Goal: Information Seeking & Learning: Learn about a topic

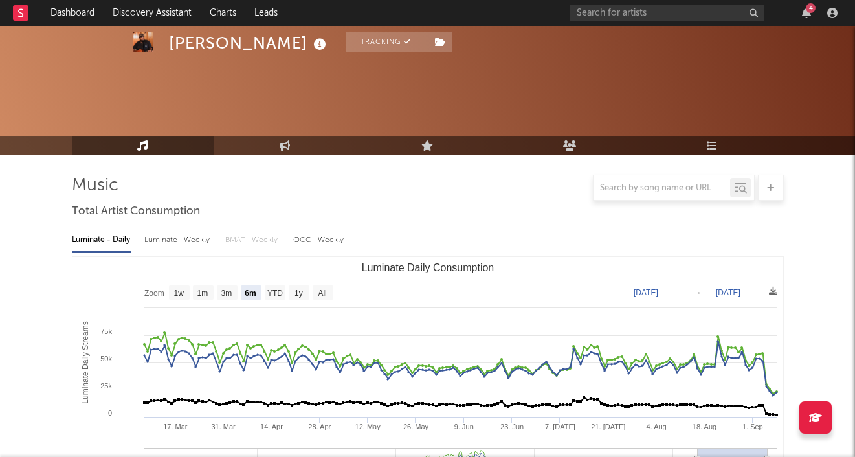
select select "6m"
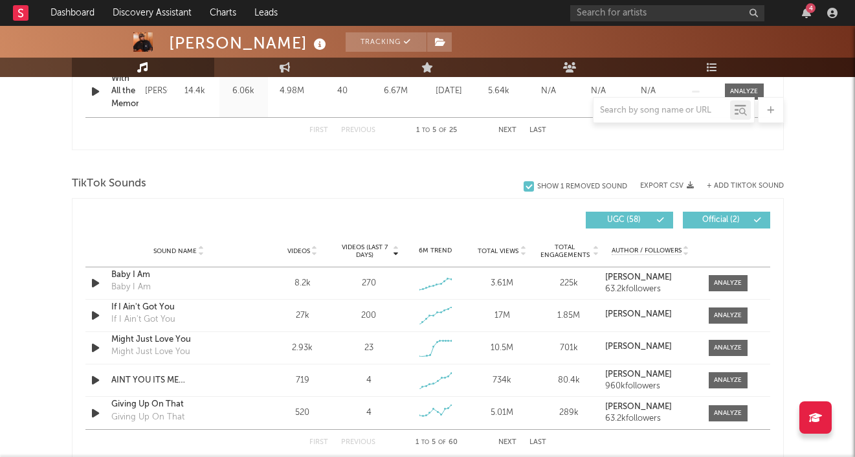
click at [68, 18] on link "Dashboard" at bounding box center [72, 13] width 62 height 26
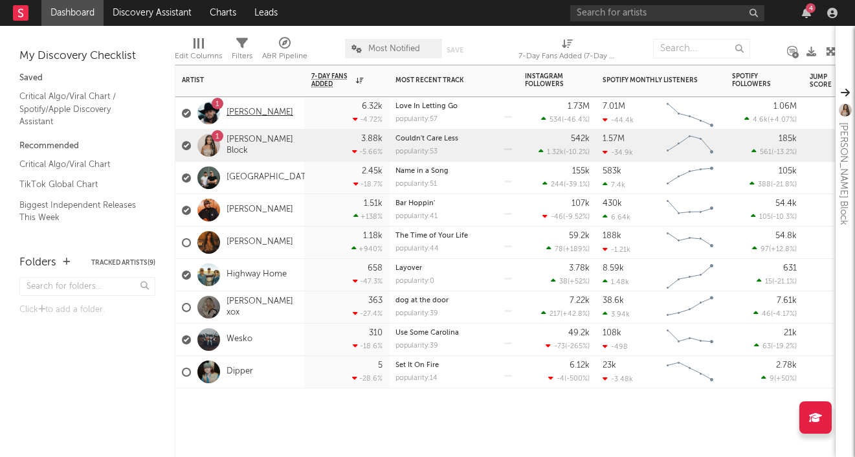
click at [256, 112] on link "[PERSON_NAME]" at bounding box center [259, 112] width 67 height 11
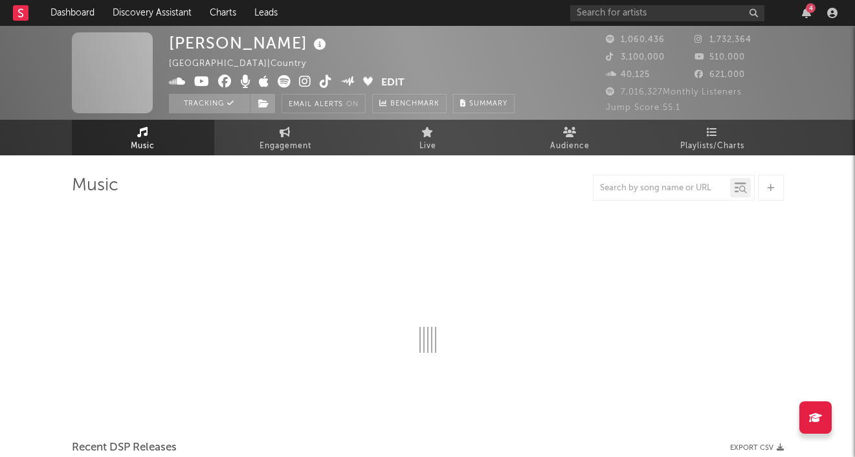
select select "6m"
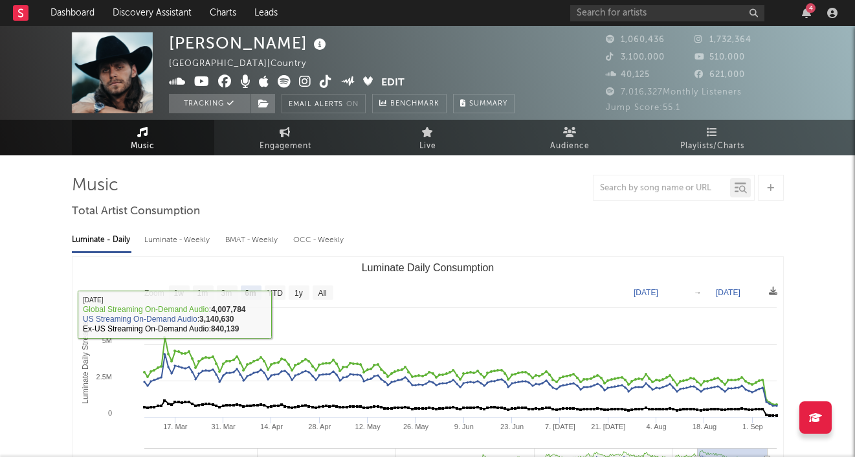
click at [192, 238] on div "Luminate - Weekly" at bounding box center [178, 240] width 68 height 22
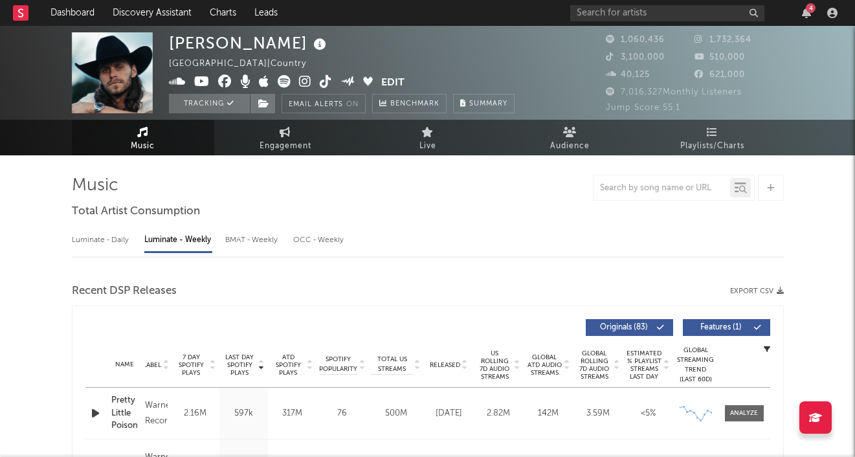
select select "6m"
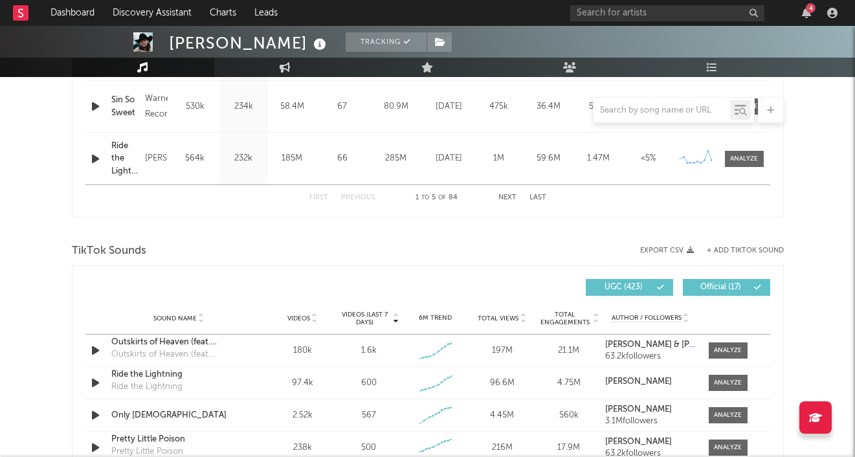
scroll to position [841, 0]
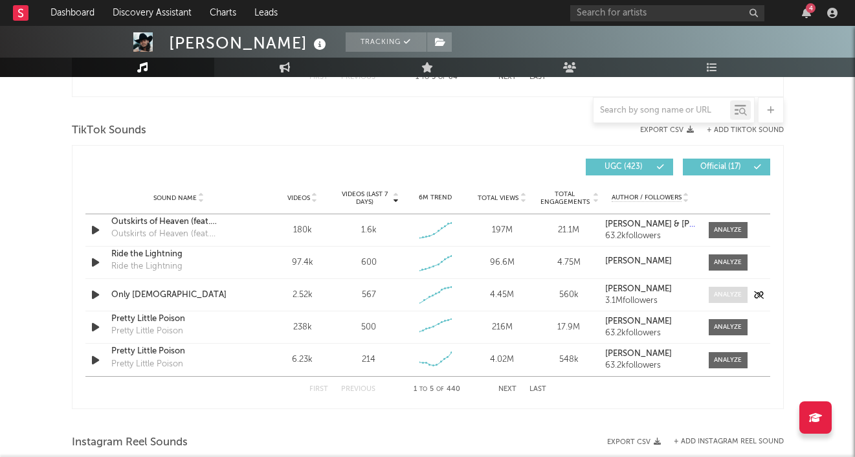
click at [726, 293] on div at bounding box center [728, 295] width 28 height 10
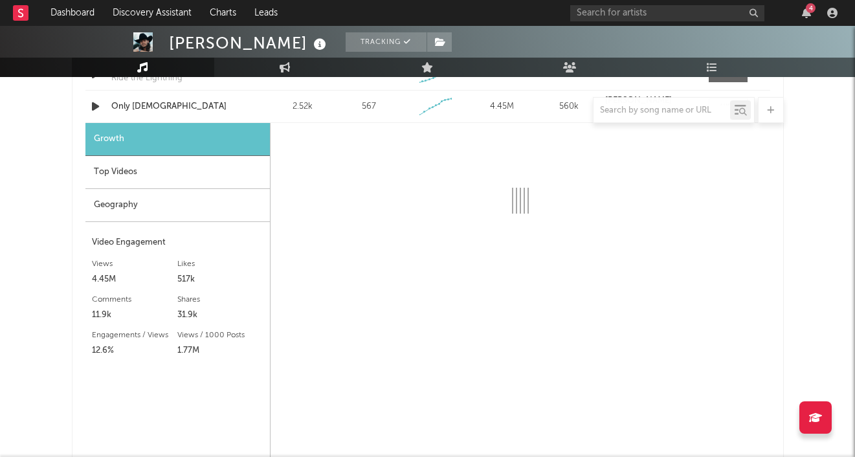
select select "1w"
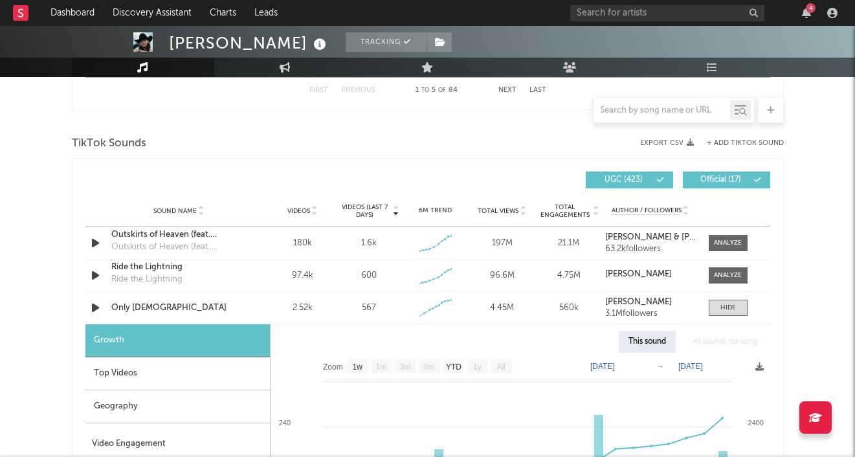
scroll to position [783, 0]
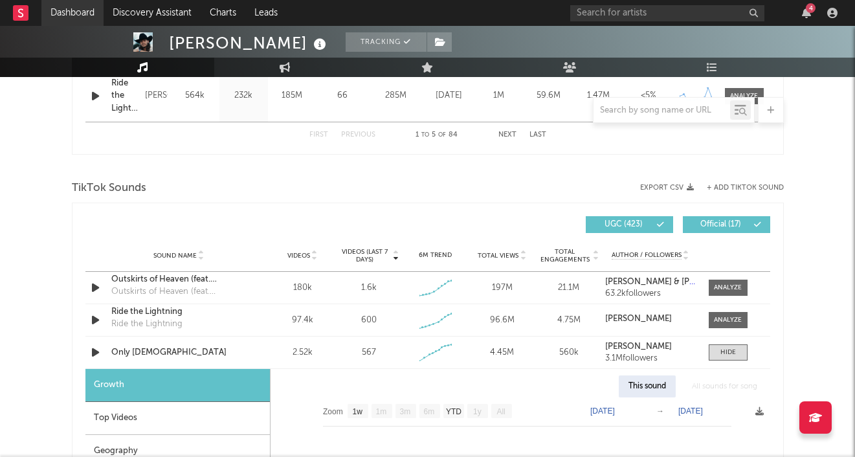
click at [72, 21] on link "Dashboard" at bounding box center [72, 13] width 62 height 26
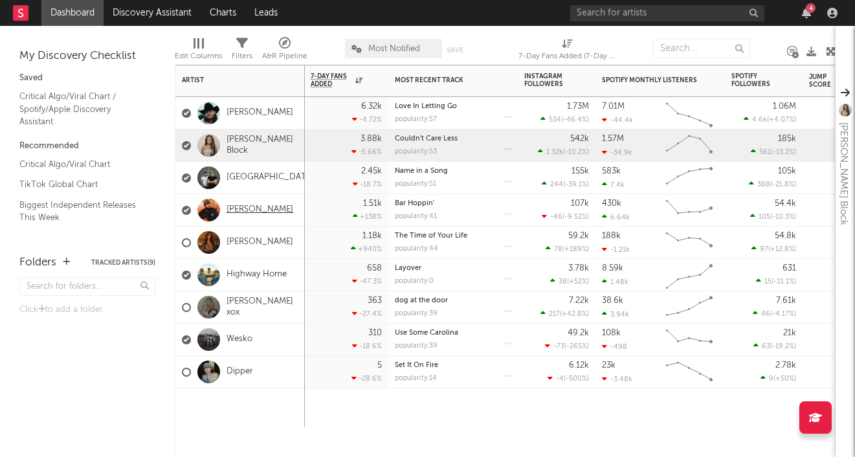
click at [236, 210] on link "[PERSON_NAME]" at bounding box center [259, 209] width 67 height 11
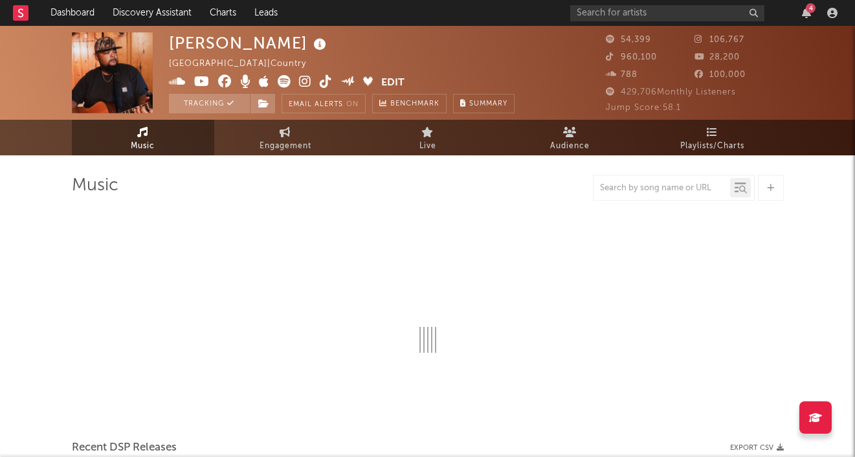
select select "6m"
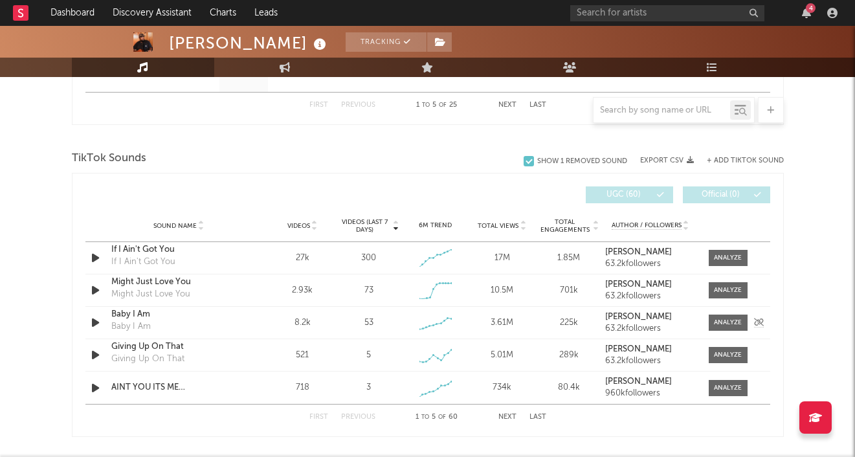
scroll to position [812, 0]
click at [503, 416] on button "Next" at bounding box center [507, 418] width 18 height 7
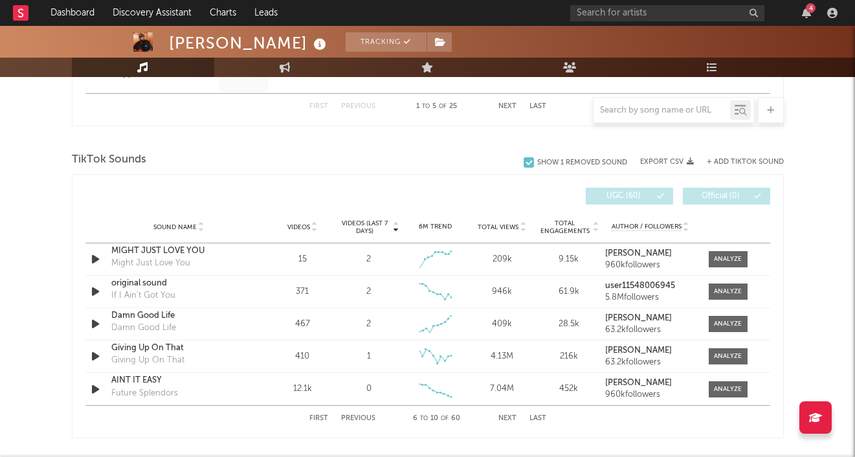
click at [505, 417] on button "Next" at bounding box center [507, 418] width 18 height 7
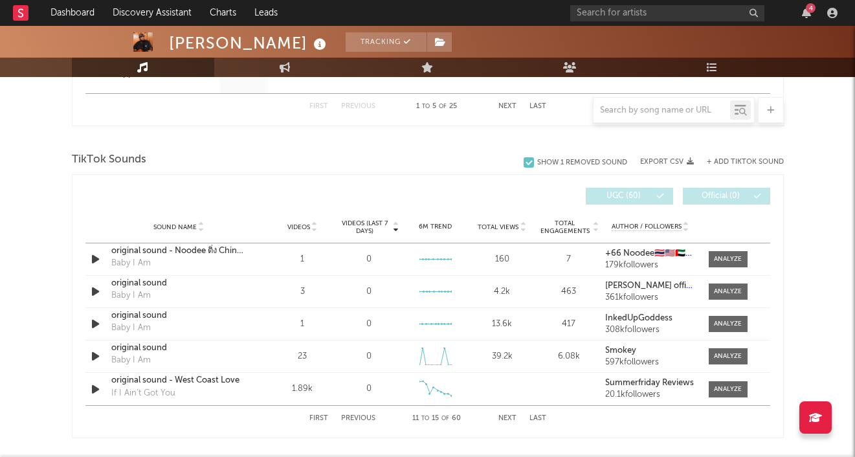
click at [505, 417] on button "Next" at bounding box center [507, 418] width 18 height 7
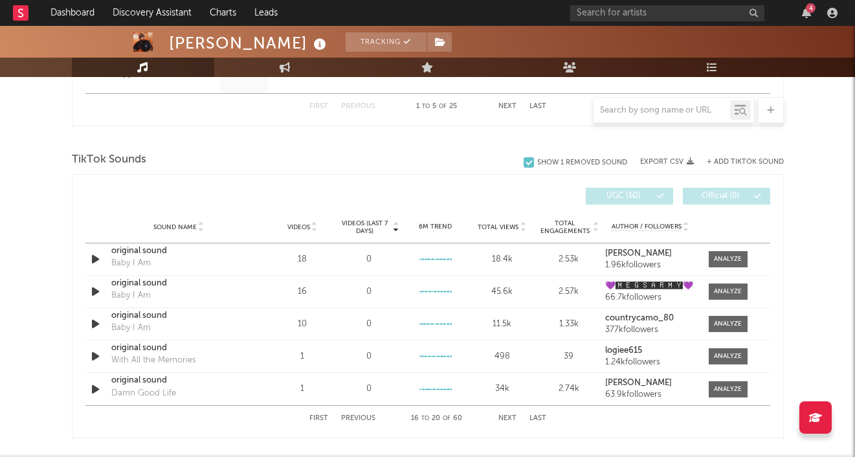
click at [505, 417] on button "Next" at bounding box center [507, 418] width 18 height 7
click at [366, 419] on button "Previous" at bounding box center [358, 418] width 34 height 7
click at [724, 352] on div at bounding box center [728, 356] width 28 height 10
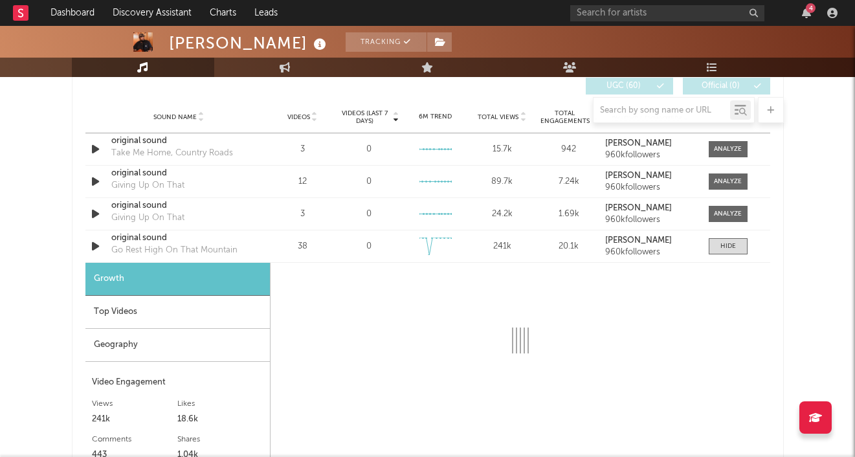
scroll to position [908, 0]
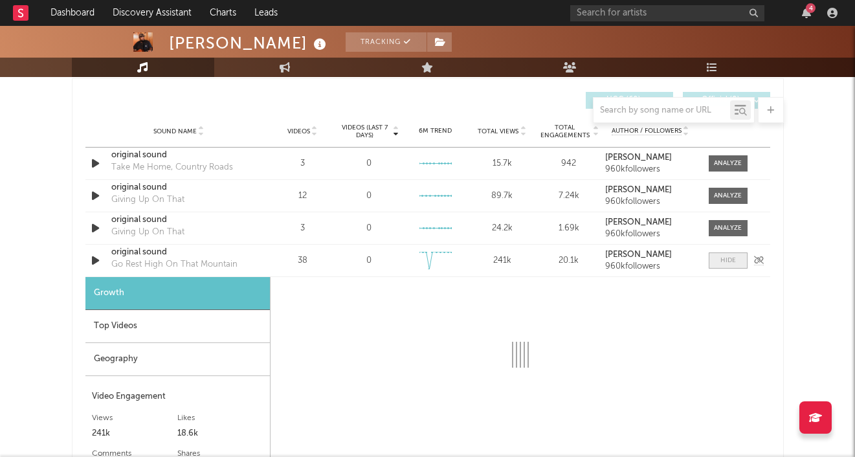
click at [730, 261] on div at bounding box center [728, 261] width 16 height 10
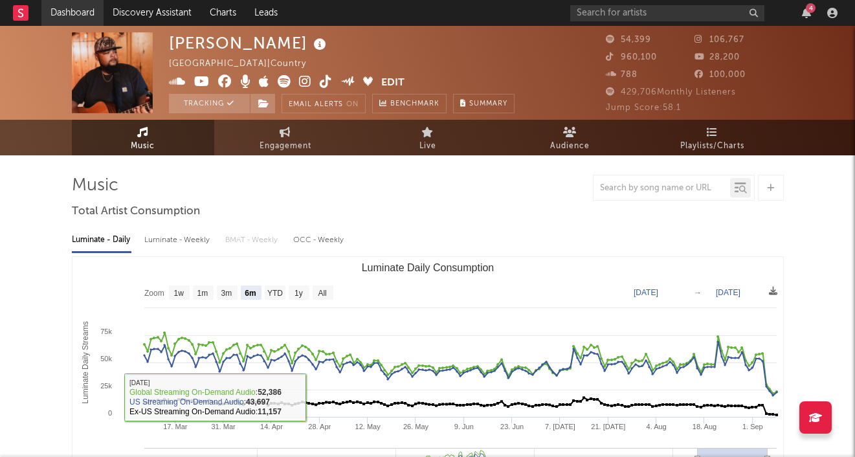
scroll to position [0, 0]
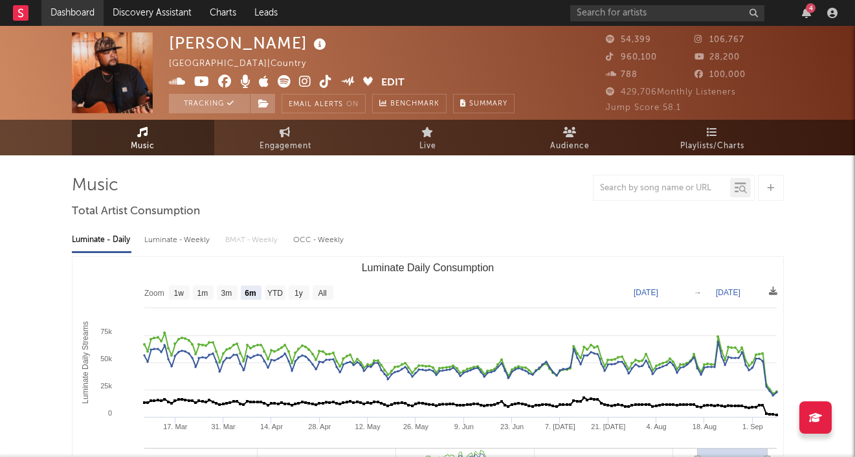
click at [85, 18] on link "Dashboard" at bounding box center [72, 13] width 62 height 26
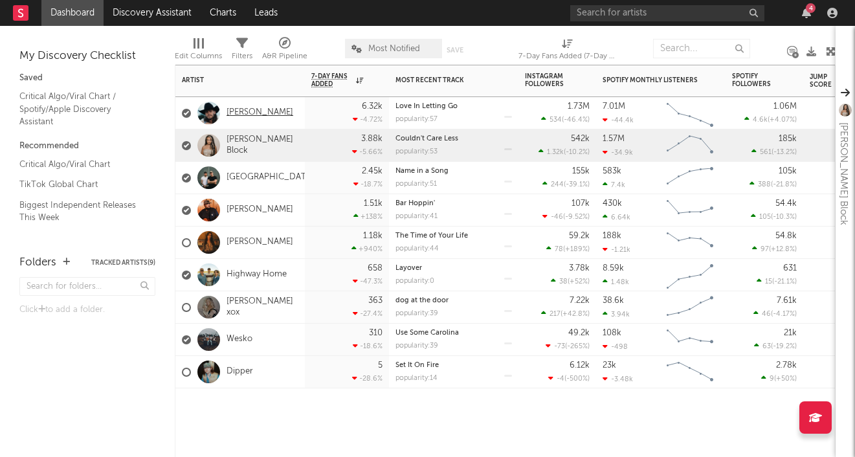
click at [272, 115] on link "[PERSON_NAME]" at bounding box center [259, 112] width 67 height 11
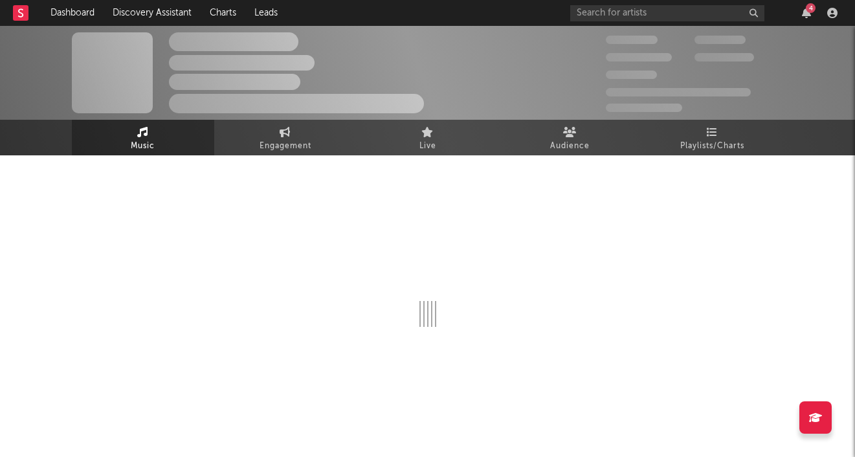
select select "6m"
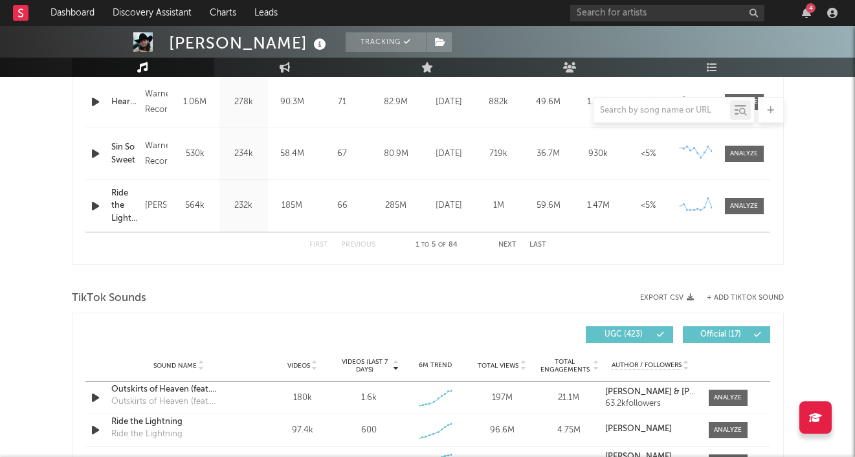
scroll to position [860, 0]
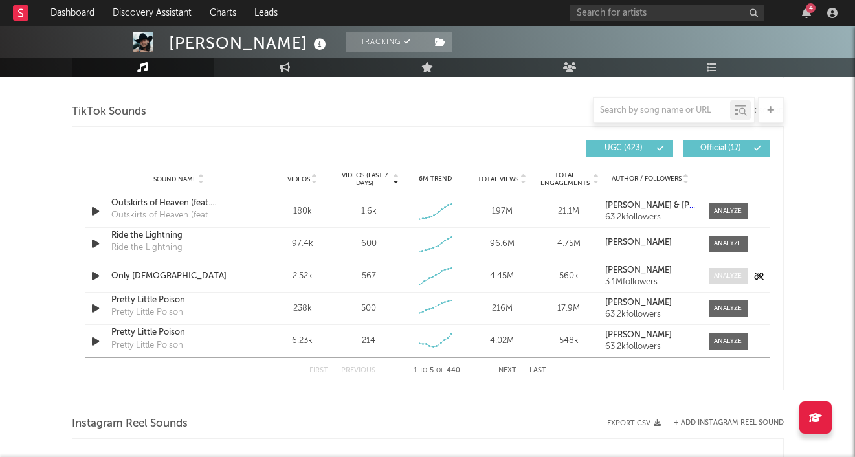
click at [720, 278] on div at bounding box center [728, 276] width 28 height 10
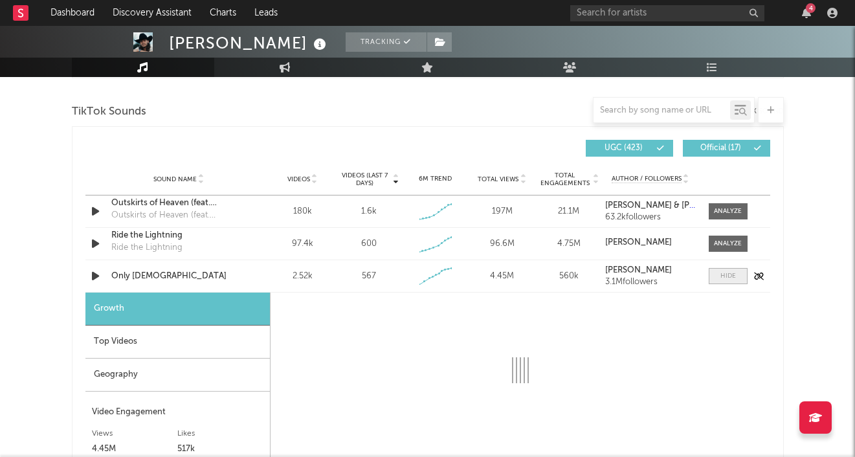
select select "1w"
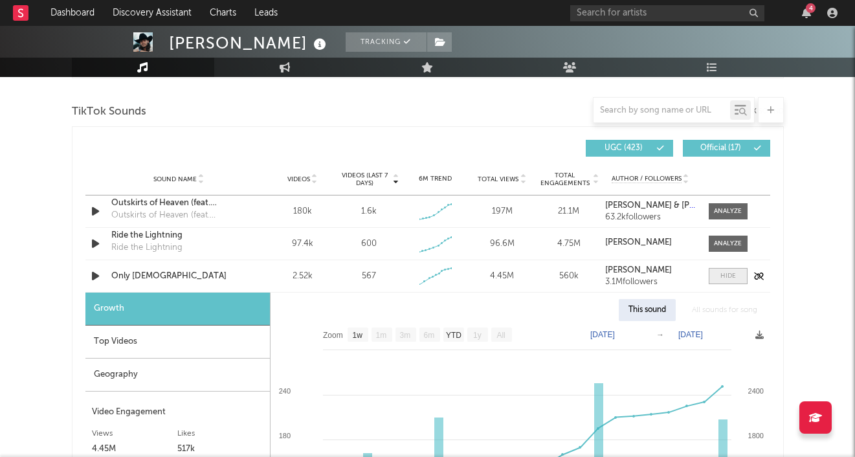
click at [720, 278] on div at bounding box center [728, 276] width 16 height 10
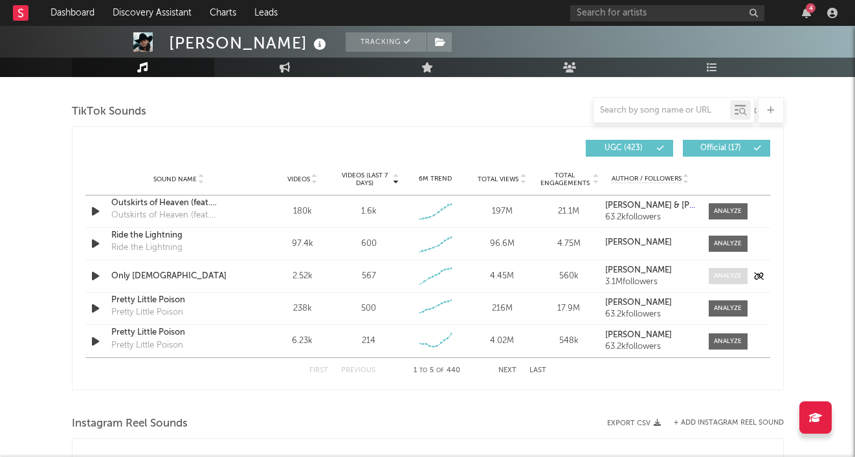
click at [720, 278] on div at bounding box center [728, 276] width 28 height 10
select select "1w"
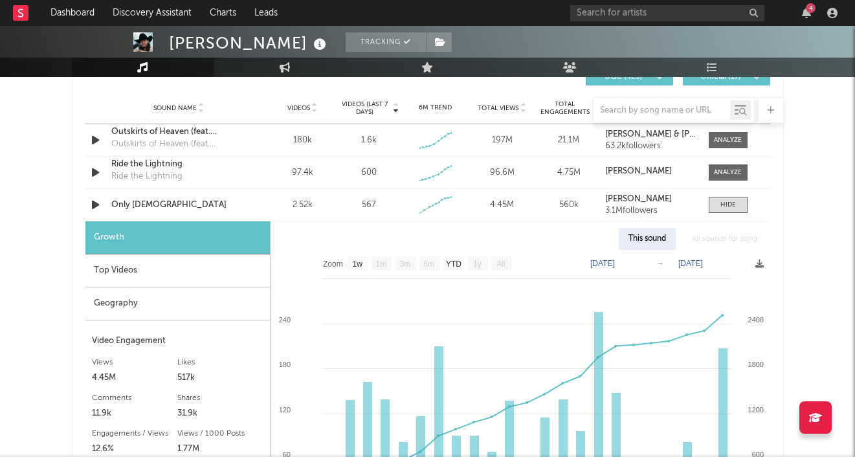
scroll to position [932, 0]
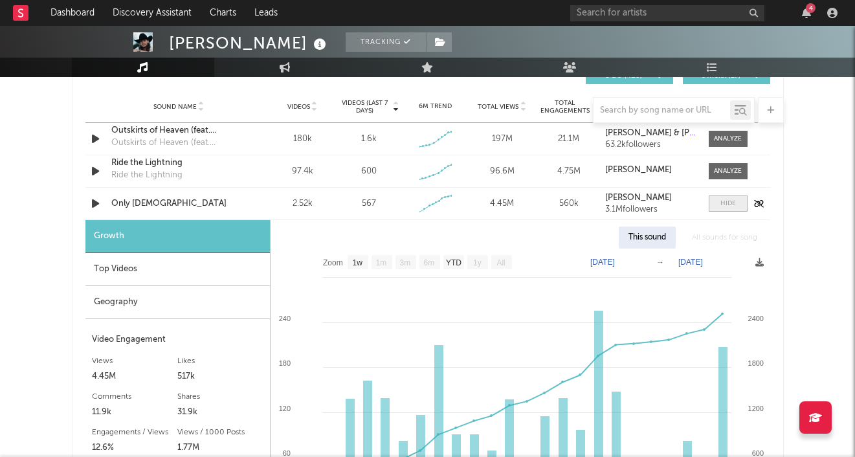
click at [725, 199] on div at bounding box center [728, 204] width 16 height 10
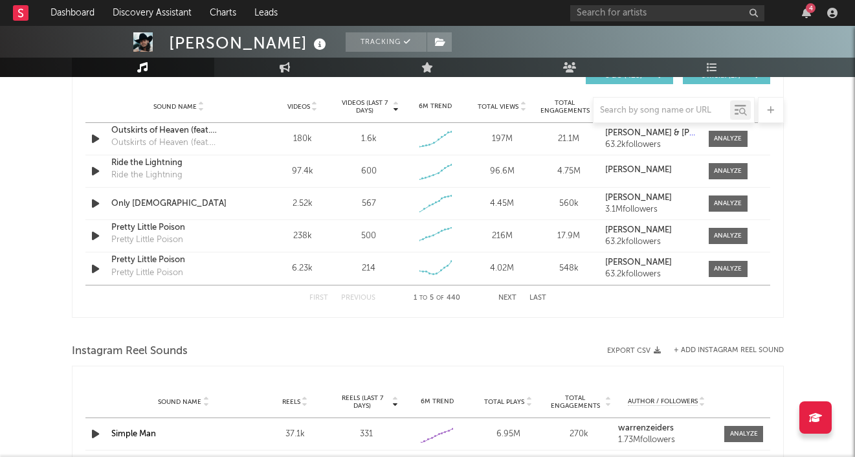
click at [509, 297] on button "Next" at bounding box center [507, 297] width 18 height 7
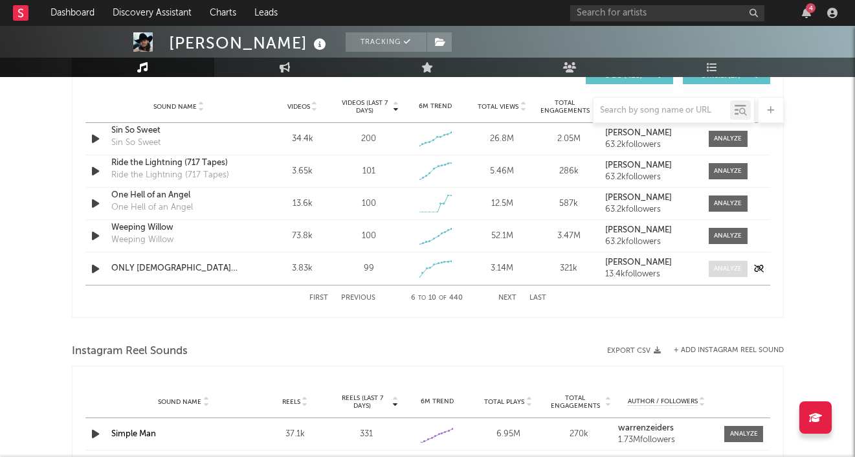
click at [723, 264] on div at bounding box center [728, 269] width 28 height 10
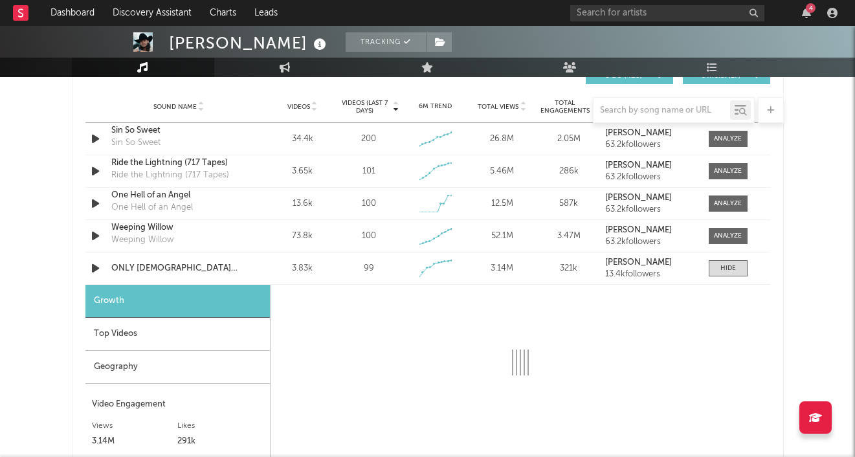
select select "1w"
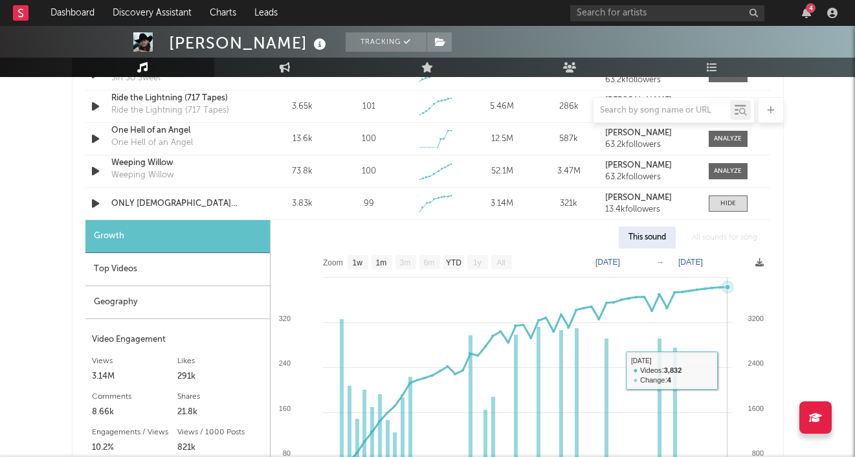
scroll to position [994, 0]
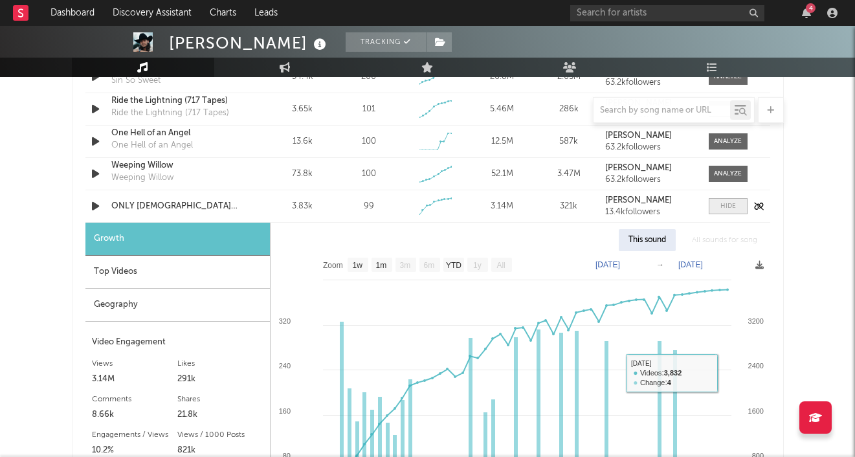
click at [729, 206] on div at bounding box center [728, 206] width 16 height 10
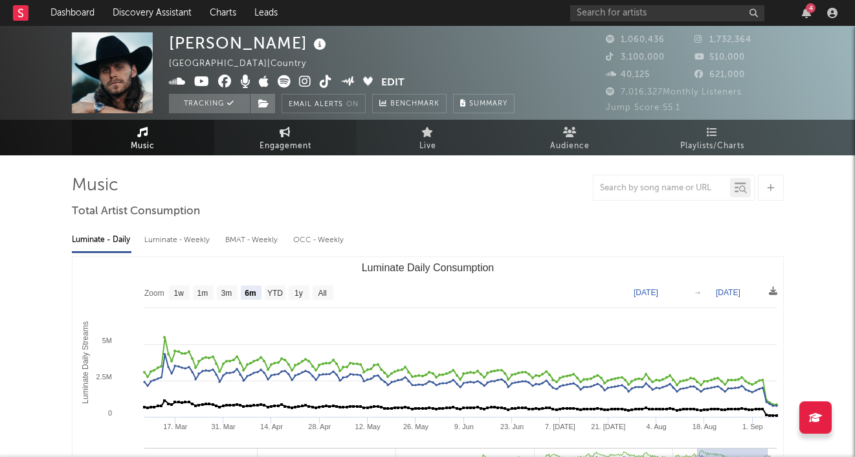
scroll to position [0, 0]
click at [82, 10] on link "Dashboard" at bounding box center [72, 13] width 62 height 26
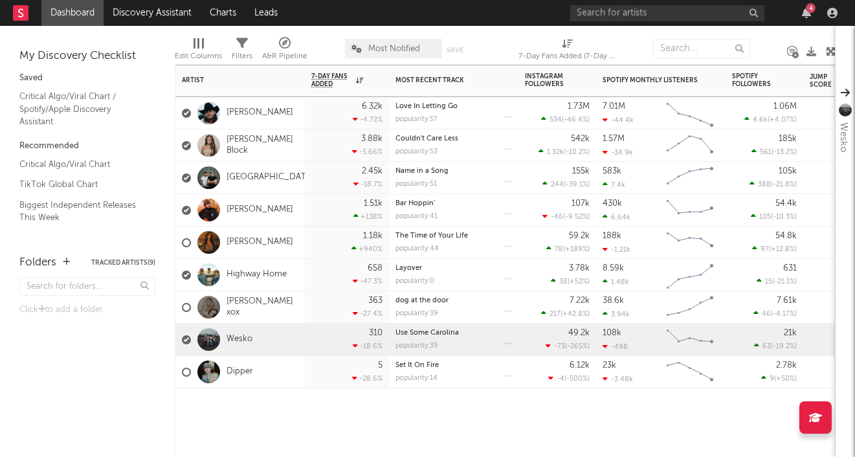
click at [243, 331] on div "Wesko" at bounding box center [217, 340] width 71 height 38
click at [241, 336] on link "Wesko" at bounding box center [239, 339] width 26 height 11
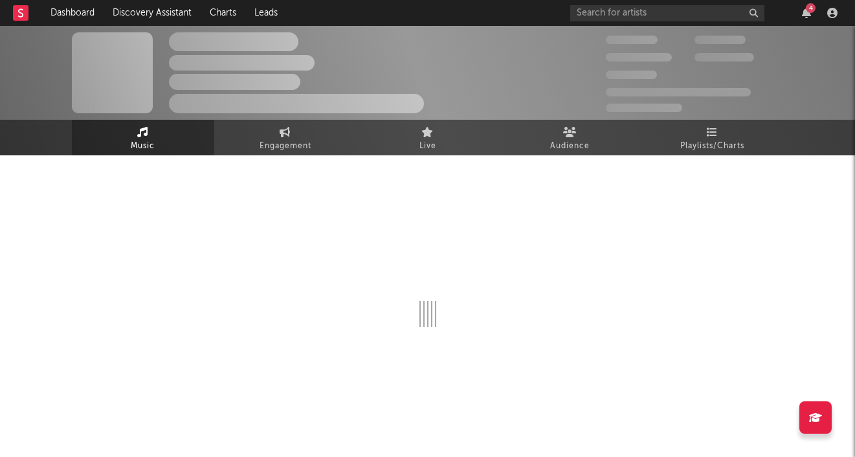
select select "6m"
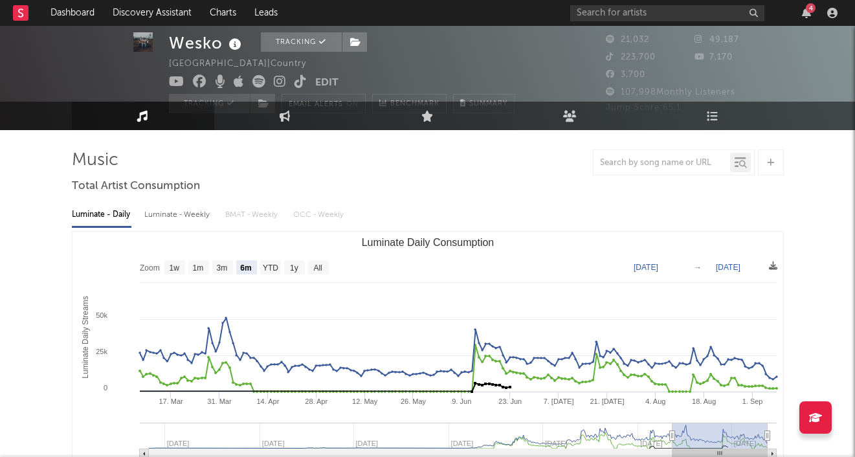
scroll to position [3, 0]
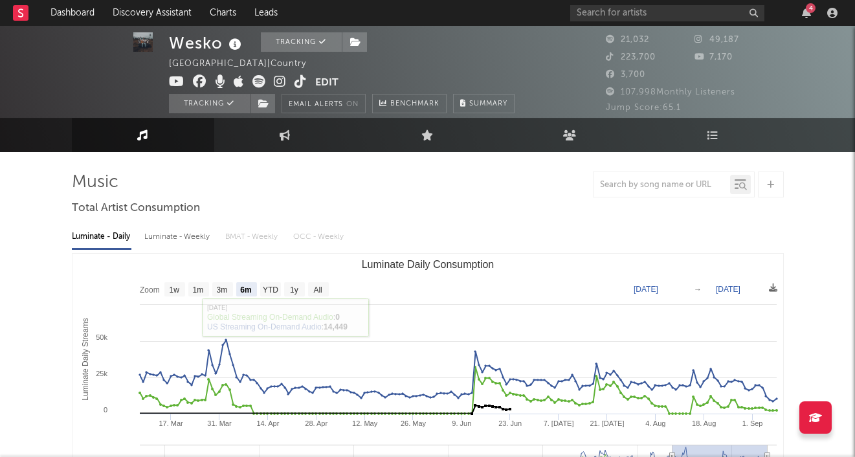
click at [186, 243] on div "Luminate - Weekly" at bounding box center [178, 237] width 68 height 22
select select "6m"
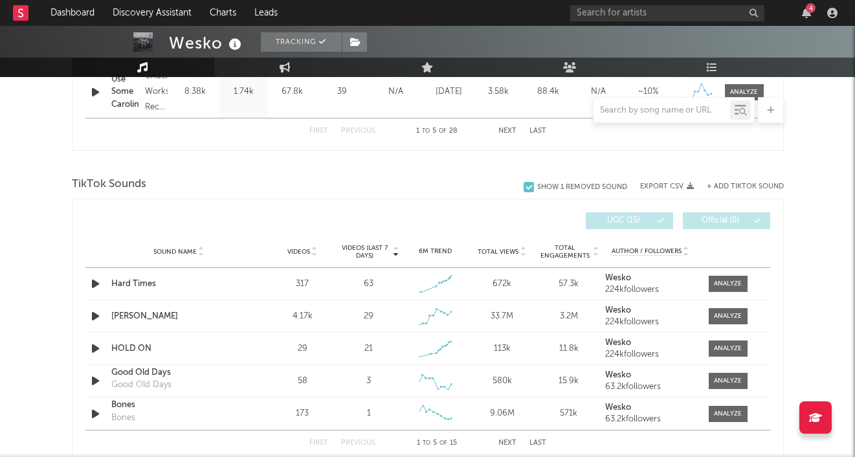
scroll to position [799, 0]
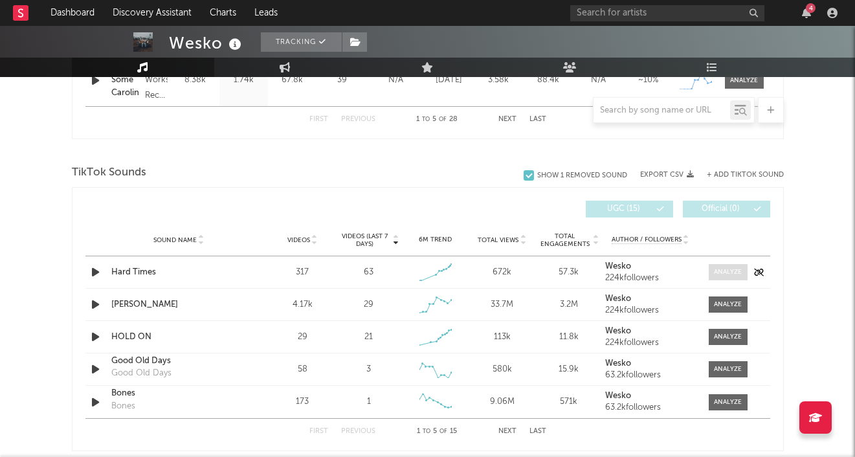
click at [715, 268] on div at bounding box center [728, 272] width 28 height 10
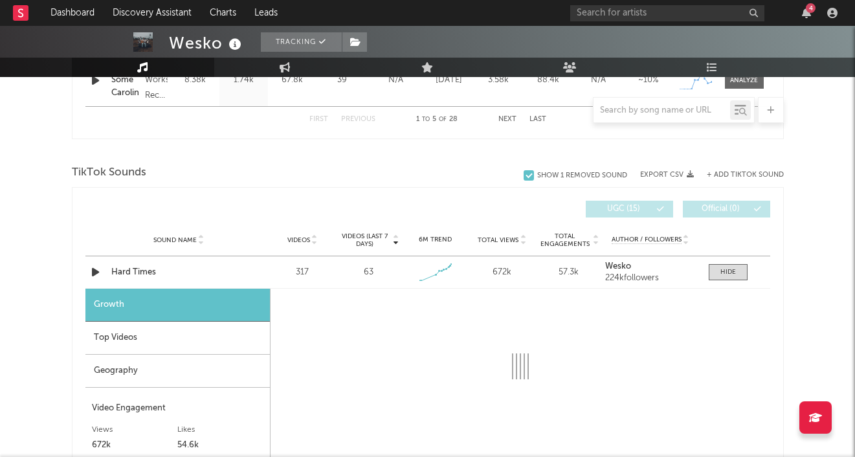
select select "1w"
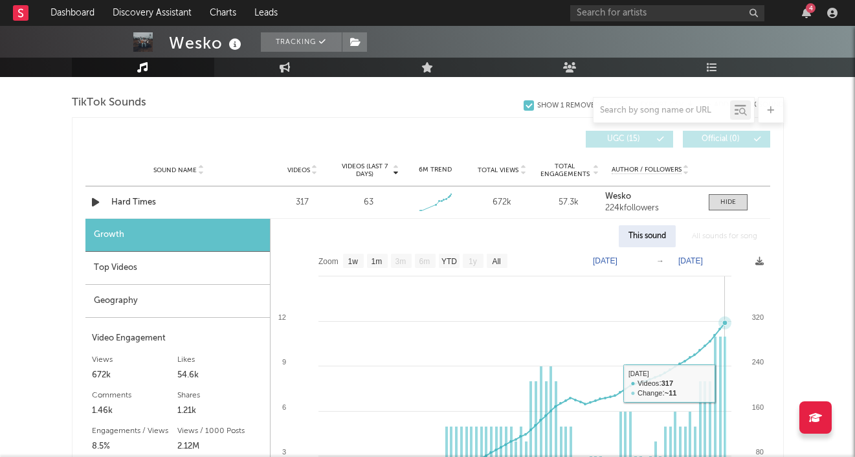
scroll to position [857, 0]
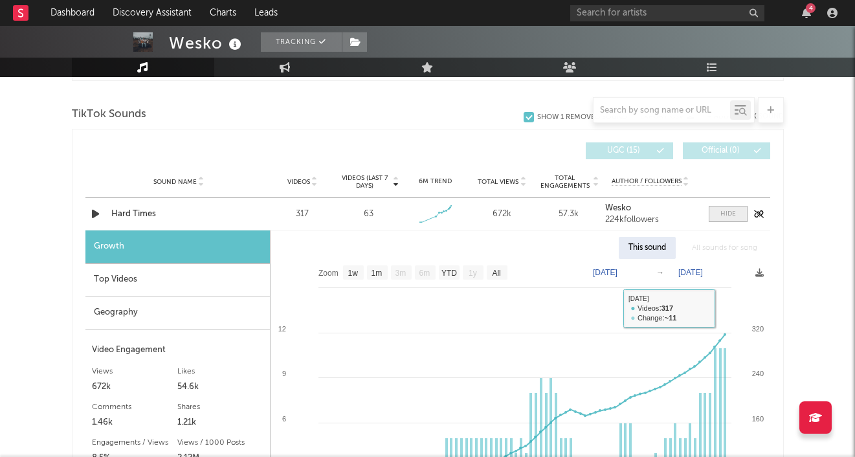
click at [730, 217] on div at bounding box center [728, 214] width 16 height 10
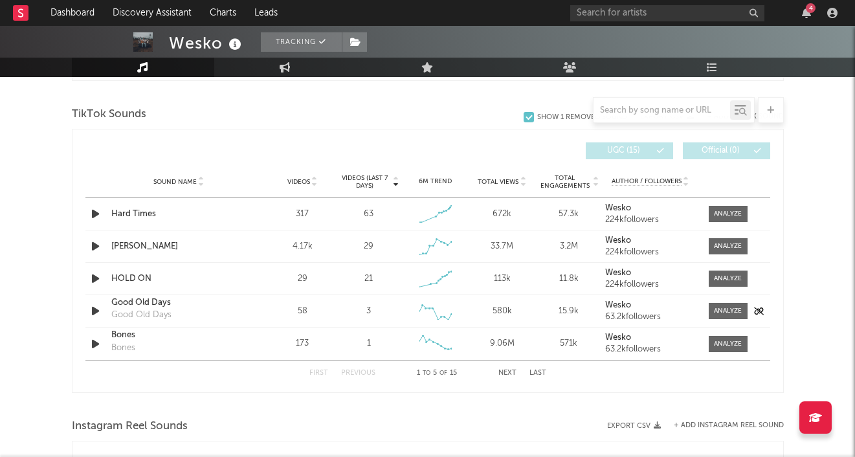
scroll to position [867, 0]
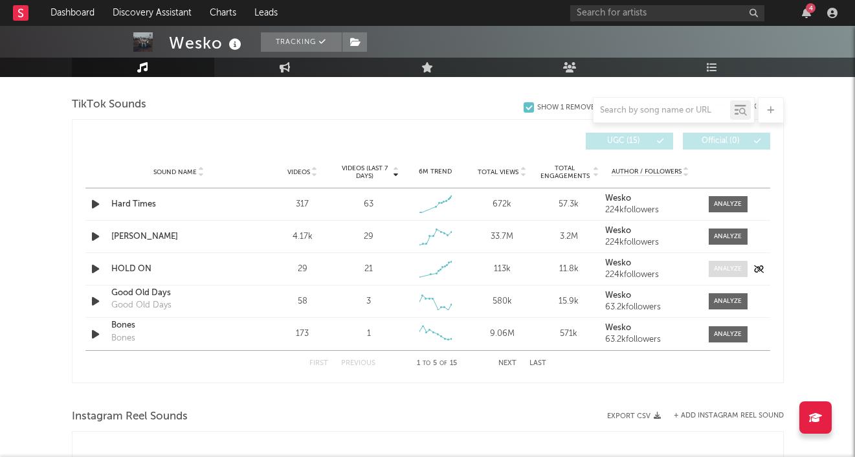
click at [719, 273] on div at bounding box center [728, 269] width 28 height 10
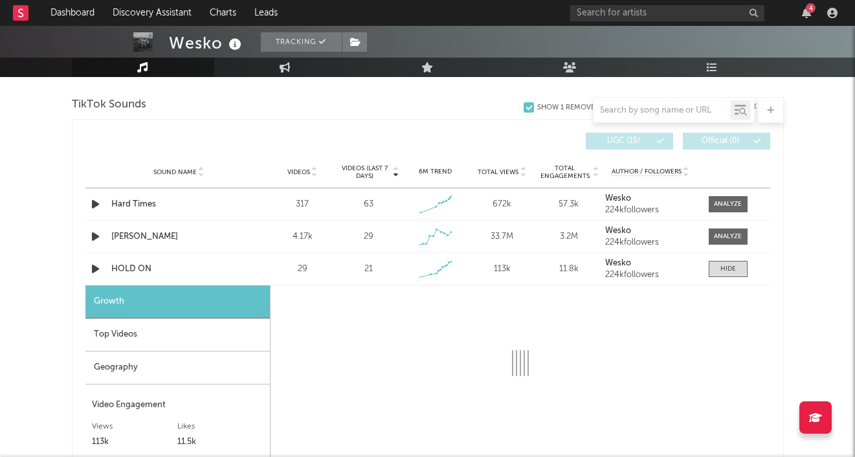
select select "1w"
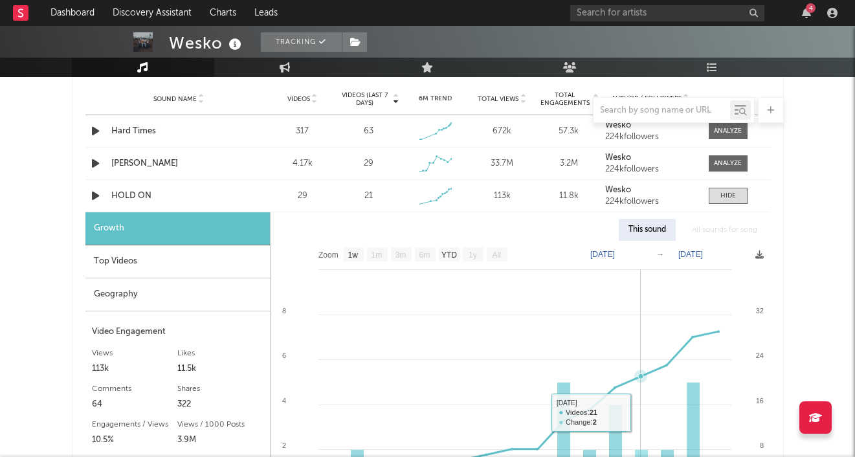
scroll to position [910, 0]
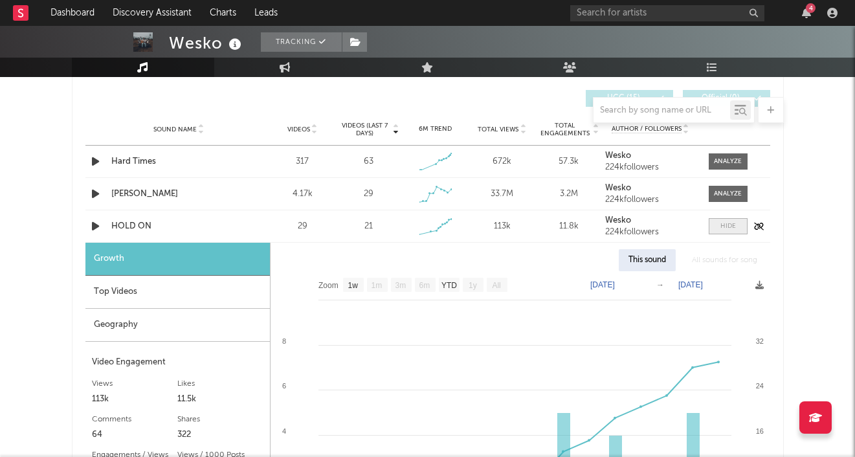
click at [728, 232] on span at bounding box center [727, 226] width 39 height 16
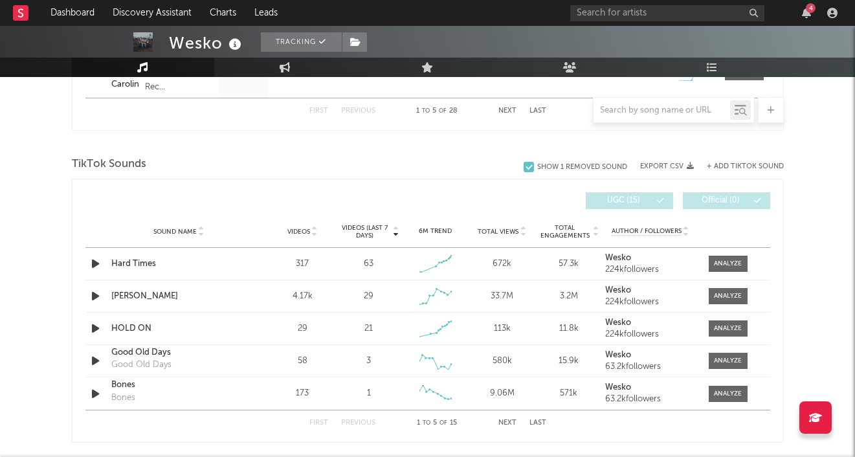
scroll to position [825, 0]
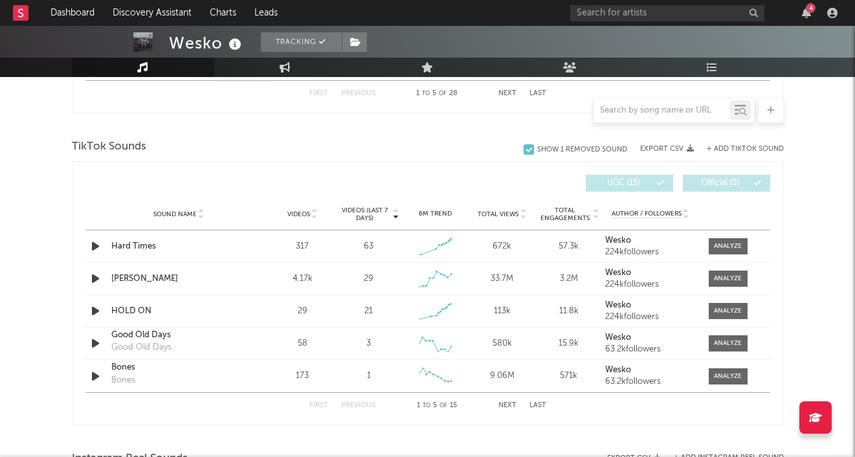
click at [507, 404] on button "Next" at bounding box center [507, 405] width 18 height 7
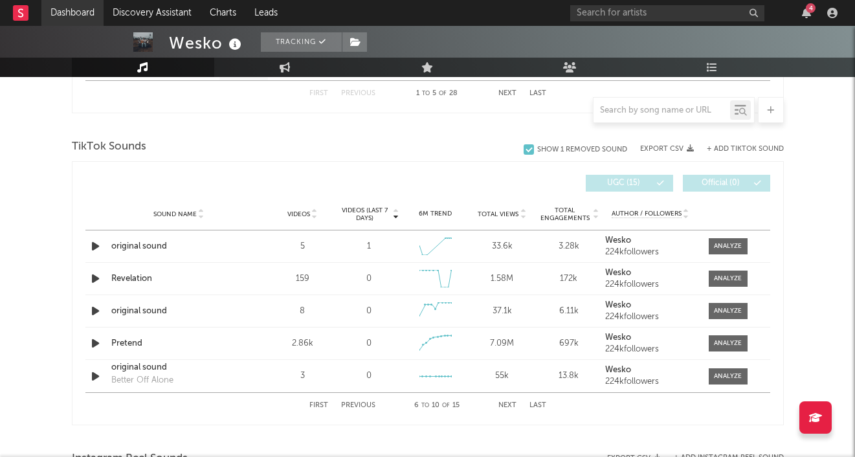
click at [77, 16] on link "Dashboard" at bounding box center [72, 13] width 62 height 26
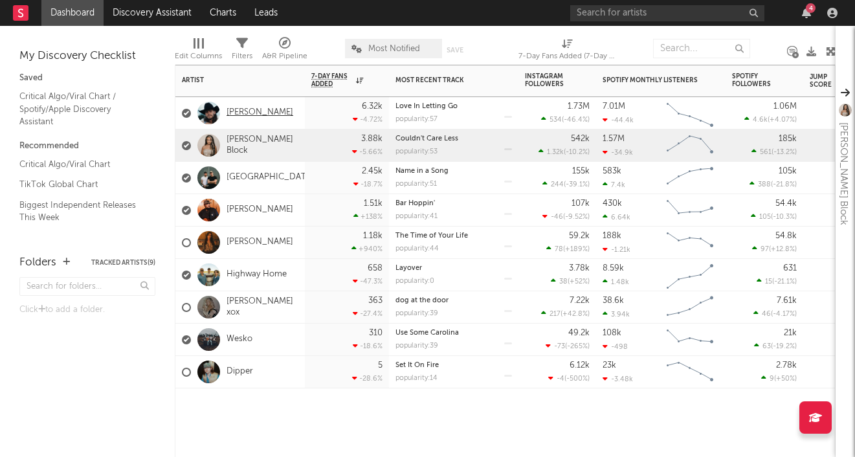
click at [259, 113] on link "[PERSON_NAME]" at bounding box center [259, 112] width 67 height 11
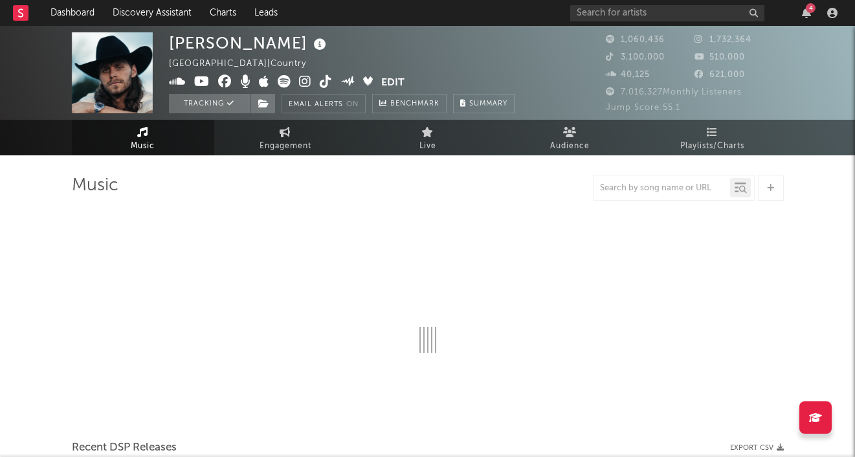
select select "6m"
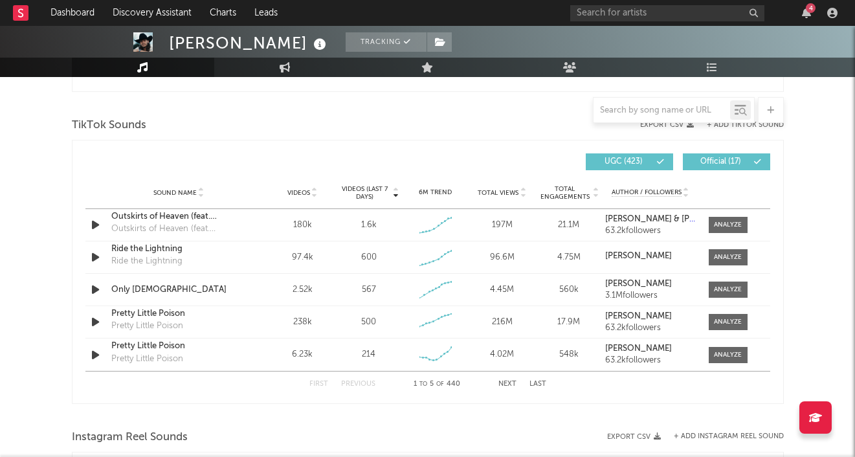
scroll to position [828, 0]
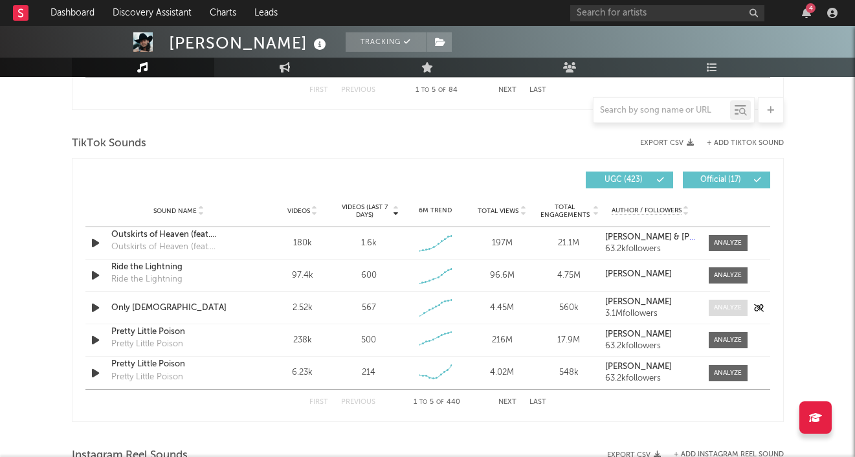
click at [723, 305] on div at bounding box center [728, 308] width 28 height 10
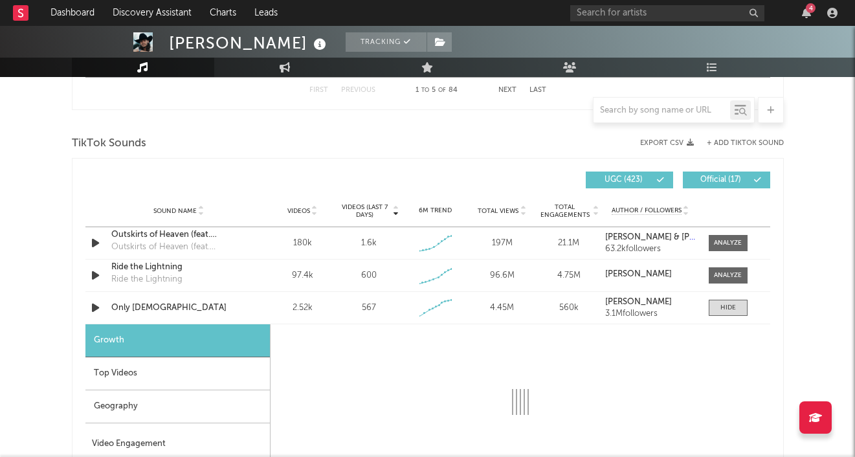
select select "1w"
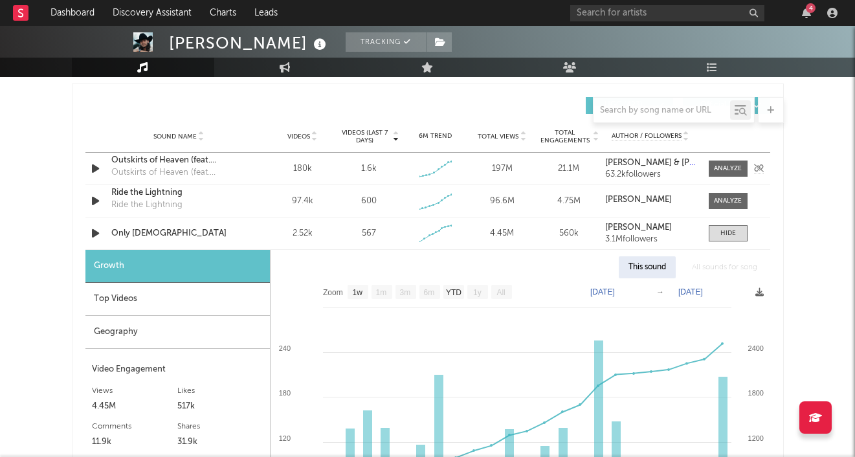
scroll to position [945, 0]
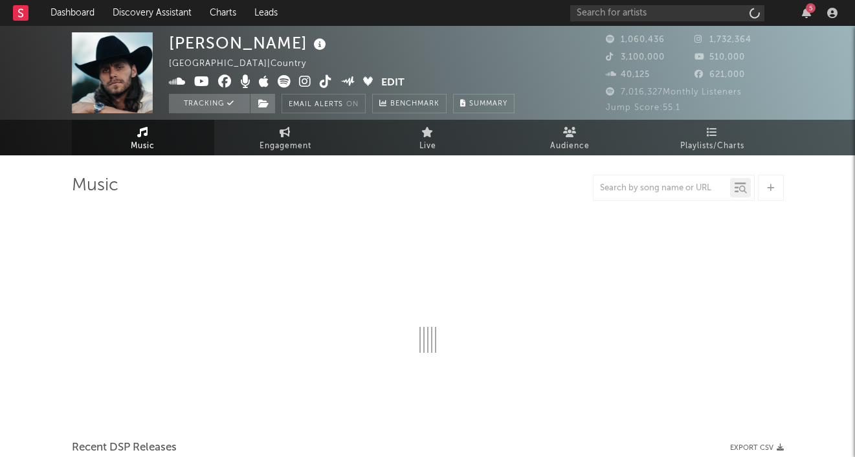
scroll to position [945, 0]
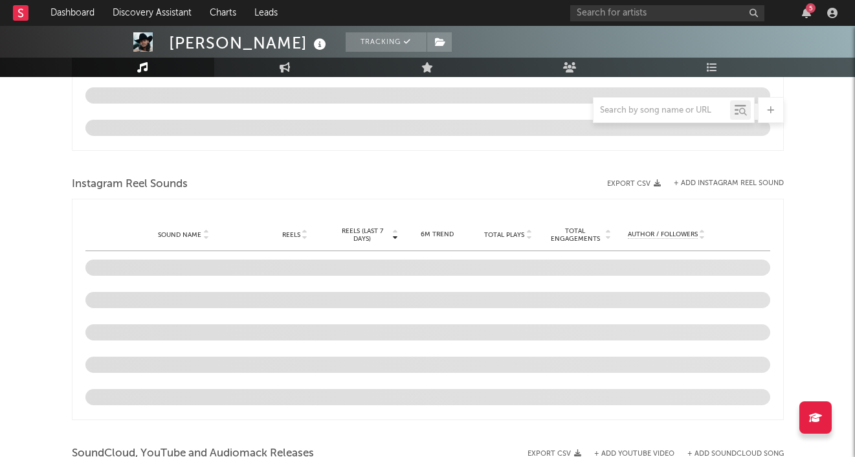
select select "6m"
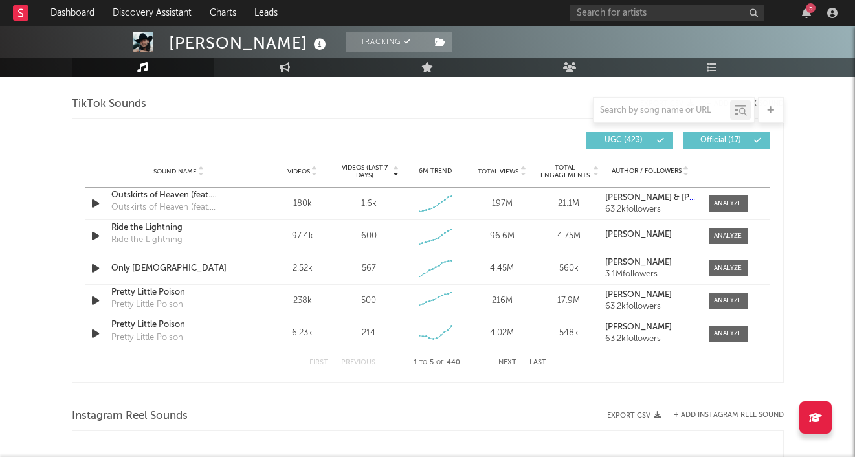
scroll to position [855, 0]
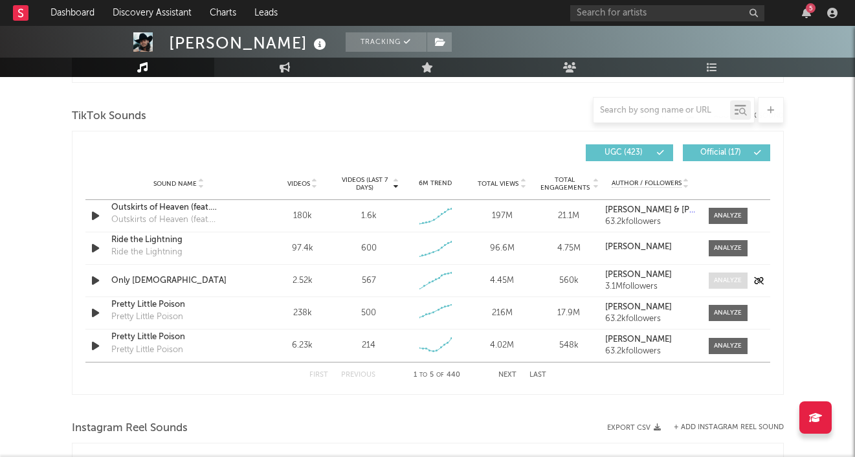
click at [718, 281] on div at bounding box center [728, 281] width 28 height 10
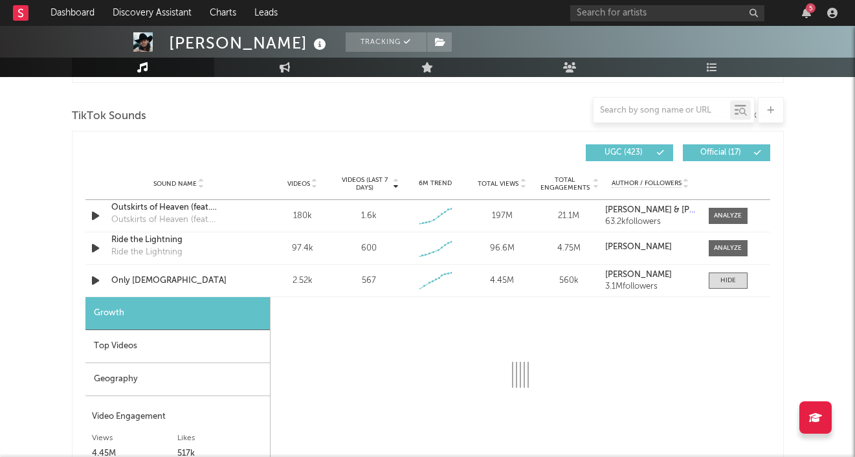
select select "1w"
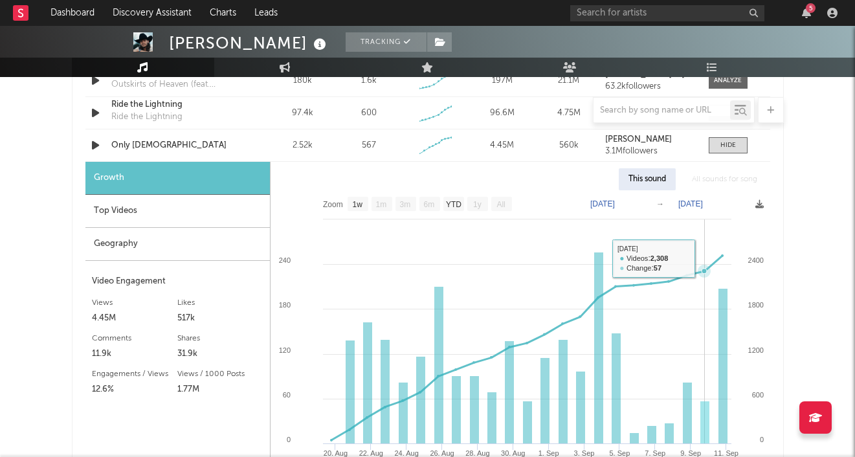
scroll to position [993, 0]
